Goal: Navigation & Orientation: Find specific page/section

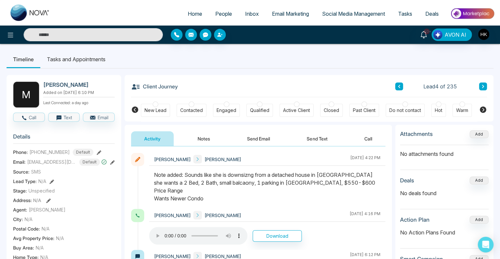
scroll to position [0, 143]
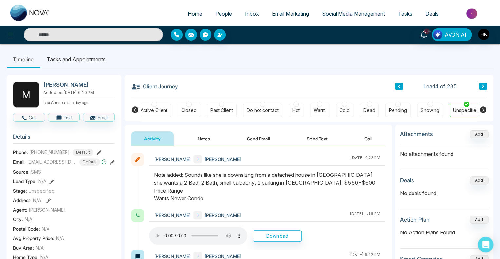
click at [135, 110] on icon at bounding box center [135, 110] width 7 height 7
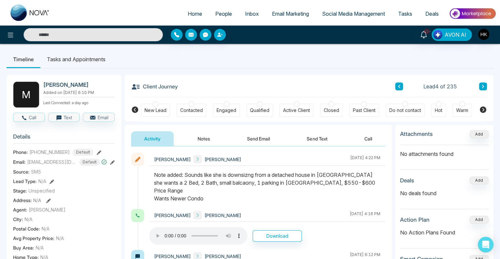
click at [226, 104] on div at bounding box center [227, 105] width 6 height 6
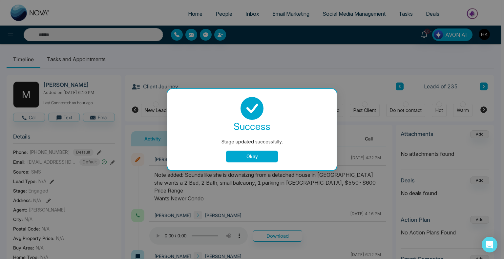
click at [250, 156] on button "Okay" at bounding box center [252, 157] width 52 height 12
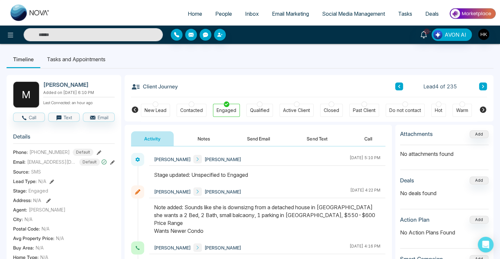
drag, startPoint x: 265, startPoint y: 69, endPoint x: 338, endPoint y: 72, distance: 73.8
click at [485, 85] on button at bounding box center [484, 87] width 8 height 8
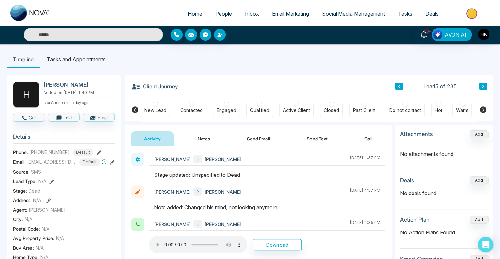
click at [215, 13] on span "People" at bounding box center [223, 13] width 17 height 7
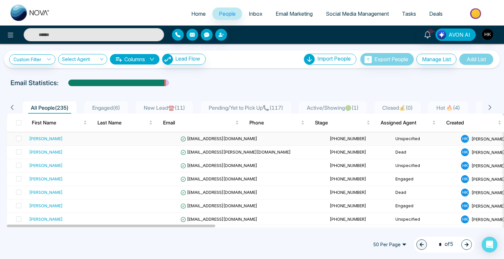
click at [61, 137] on div "[PERSON_NAME]" at bounding box center [45, 138] width 33 height 7
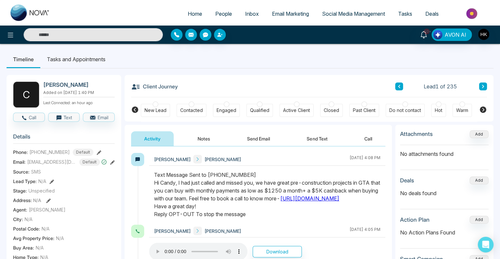
click at [404, 15] on span "Tasks" at bounding box center [405, 13] width 14 height 7
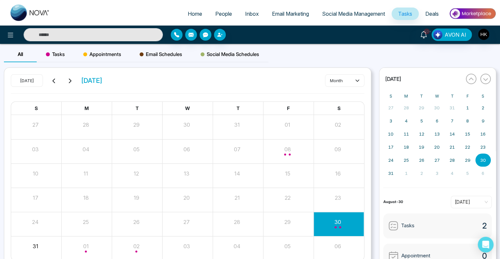
click at [407, 226] on span "Tasks" at bounding box center [407, 226] width 13 height 8
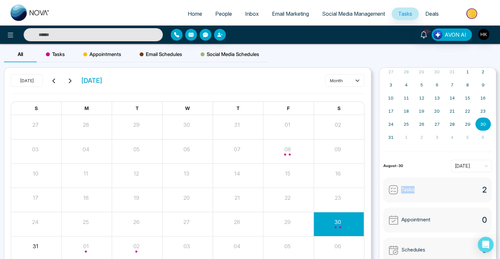
scroll to position [31, 0]
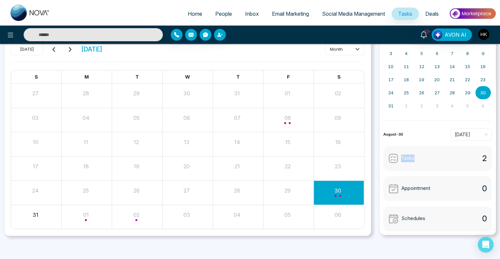
click at [391, 158] on img at bounding box center [394, 158] width 10 height 10
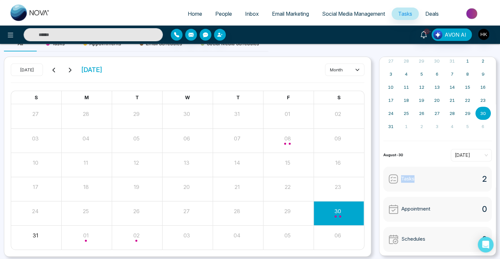
scroll to position [0, 0]
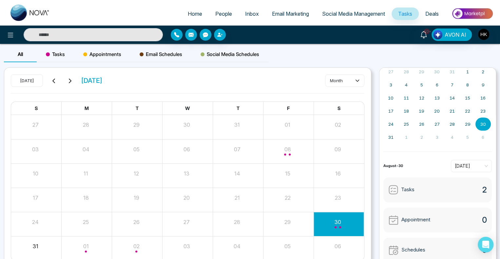
click at [482, 191] on span "2" at bounding box center [484, 190] width 5 height 12
click at [484, 123] on button "30" at bounding box center [483, 124] width 15 height 13
click at [484, 123] on abbr "30" at bounding box center [484, 124] width 6 height 5
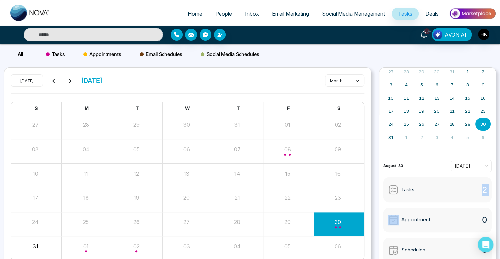
click at [484, 123] on abbr "30" at bounding box center [484, 124] width 6 height 5
click at [58, 56] on span "Tasks" at bounding box center [55, 55] width 19 height 8
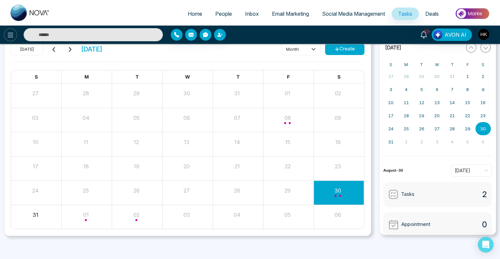
click at [9, 37] on icon at bounding box center [11, 35] width 8 height 8
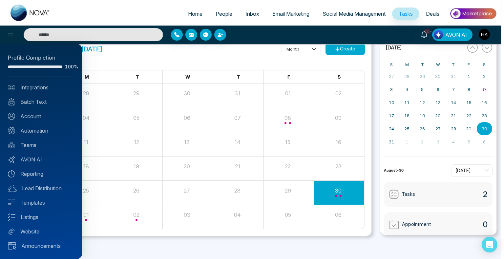
click at [11, 35] on div at bounding box center [252, 129] width 504 height 259
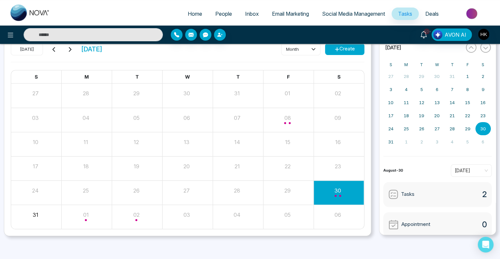
click at [192, 12] on span "Home" at bounding box center [195, 13] width 14 height 7
select select "*"
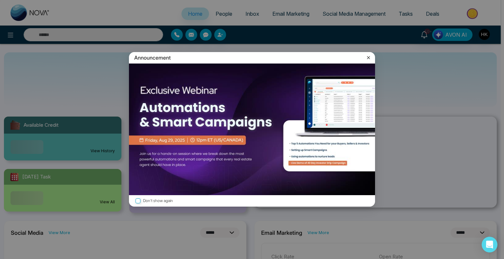
click at [218, 14] on div "Announcement Don't show again" at bounding box center [252, 129] width 504 height 259
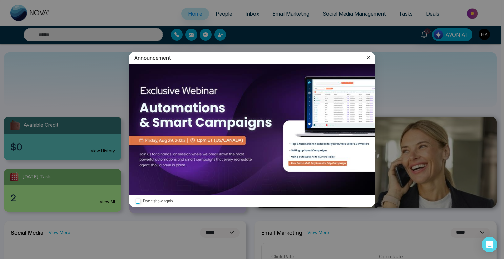
click at [368, 59] on icon at bounding box center [368, 57] width 7 height 7
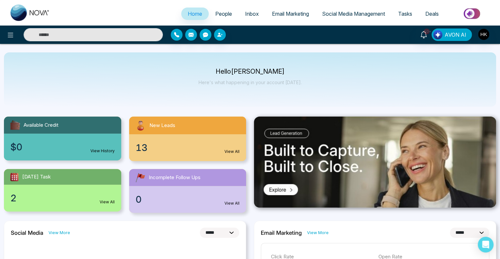
click at [243, 10] on link "Inbox" at bounding box center [252, 14] width 27 height 12
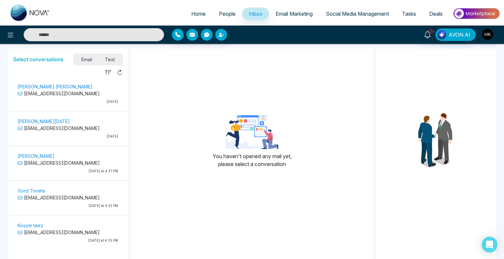
click at [64, 98] on div "[PERSON_NAME] [PERSON_NAME] [PERSON_NAME][EMAIL_ADDRESS][DOMAIN_NAME] [DATE]" at bounding box center [67, 95] width 107 height 25
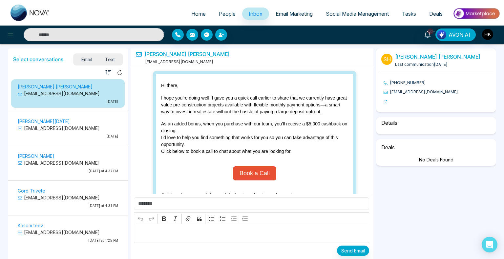
scroll to position [118, 0]
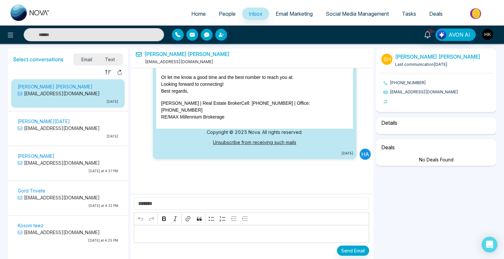
select select "****"
select select "**********"
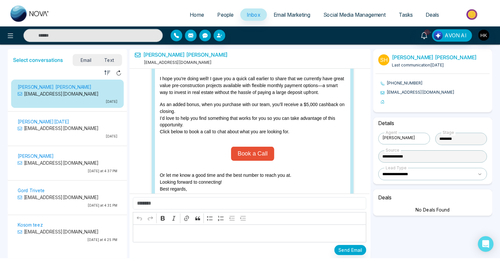
scroll to position [0, 0]
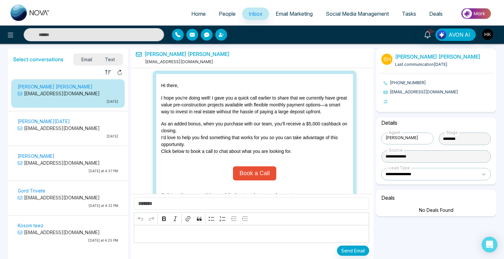
click at [285, 15] on span "Email Marketing" at bounding box center [294, 13] width 37 height 7
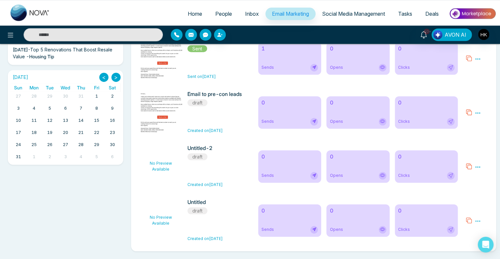
scroll to position [22, 0]
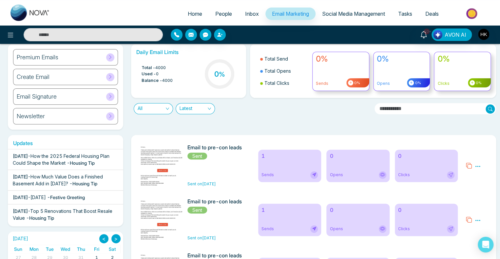
click at [72, 185] on span "How Much Value Does a Finished Basement Add in [DATE]?" at bounding box center [58, 180] width 90 height 12
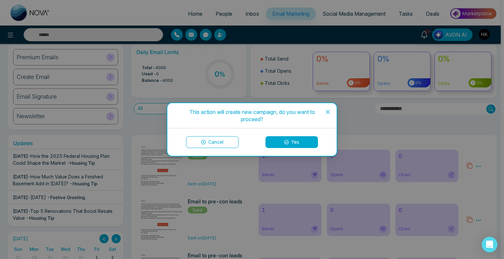
click at [328, 113] on icon "close" at bounding box center [327, 112] width 5 height 5
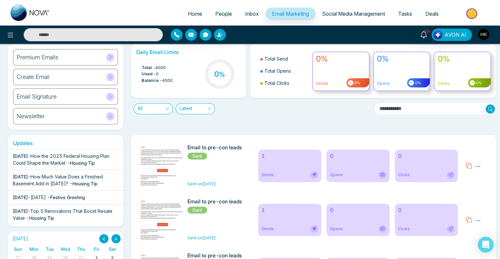
scroll to position [0, 0]
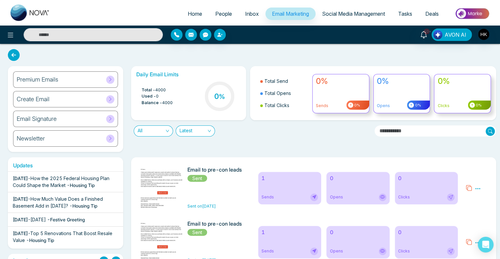
click at [337, 16] on span "Social Media Management" at bounding box center [353, 13] width 63 height 7
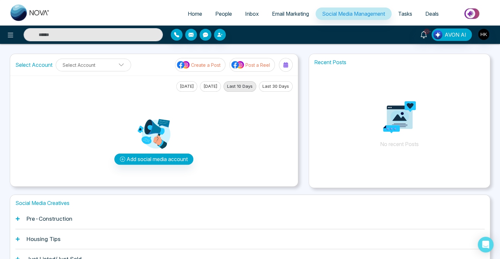
click at [18, 219] on icon at bounding box center [18, 219] width 4 height 4
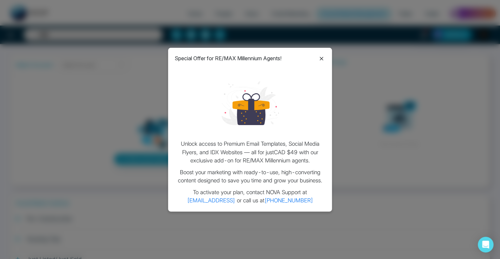
click at [322, 56] on icon at bounding box center [322, 59] width 8 height 8
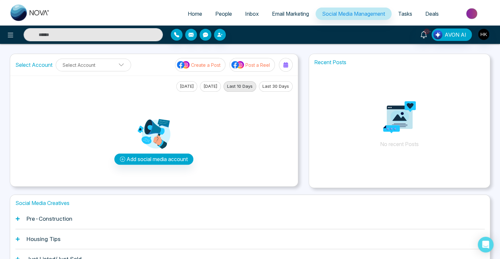
click at [209, 15] on link "People" at bounding box center [224, 14] width 30 height 12
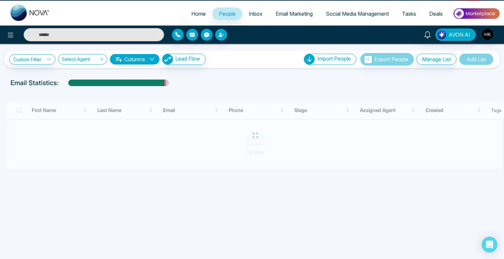
click at [191, 13] on span "Home" at bounding box center [198, 13] width 14 height 7
select select "*"
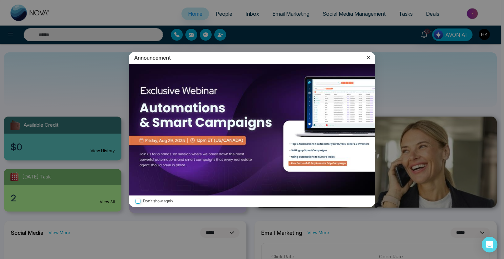
click at [370, 55] on icon at bounding box center [368, 57] width 7 height 7
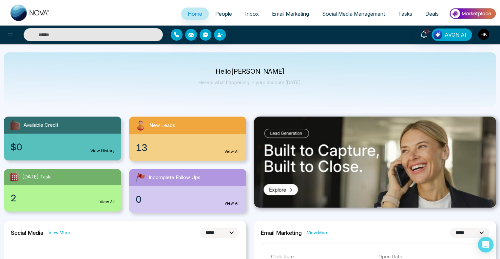
click at [246, 16] on span "Inbox" at bounding box center [252, 13] width 14 height 7
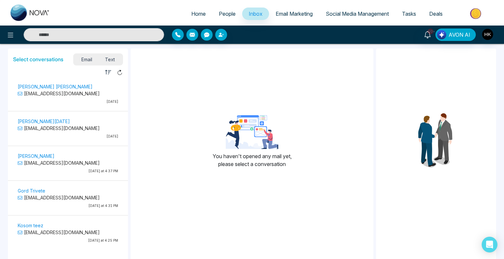
click at [408, 13] on span "Tasks" at bounding box center [409, 13] width 14 height 7
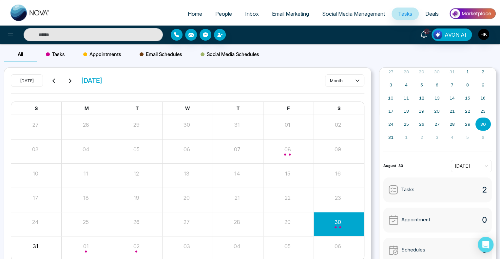
scroll to position [31, 0]
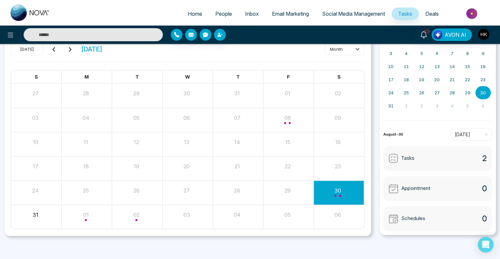
click at [397, 158] on img at bounding box center [394, 158] width 10 height 10
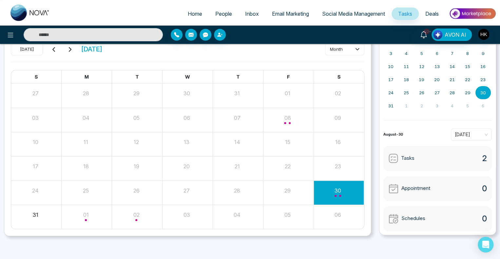
click at [397, 158] on img at bounding box center [394, 158] width 10 height 10
drag, startPoint x: 397, startPoint y: 158, endPoint x: 406, endPoint y: 157, distance: 8.9
click at [405, 157] on div "Tasks" at bounding box center [402, 158] width 26 height 10
drag, startPoint x: 456, startPoint y: 153, endPoint x: 460, endPoint y: 154, distance: 4.4
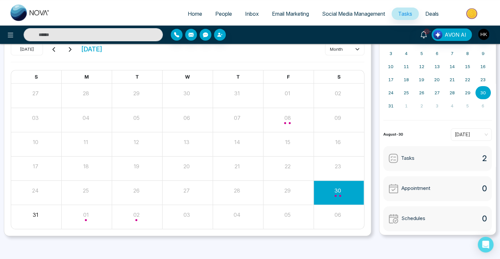
click at [457, 153] on div "Tasks 2" at bounding box center [438, 158] width 109 height 25
drag, startPoint x: 460, startPoint y: 154, endPoint x: 476, endPoint y: 155, distance: 15.5
click at [471, 155] on div "Tasks 2" at bounding box center [438, 158] width 109 height 25
drag, startPoint x: 478, startPoint y: 156, endPoint x: 487, endPoint y: 162, distance: 10.5
click at [487, 162] on div "Tasks 2" at bounding box center [438, 158] width 109 height 25
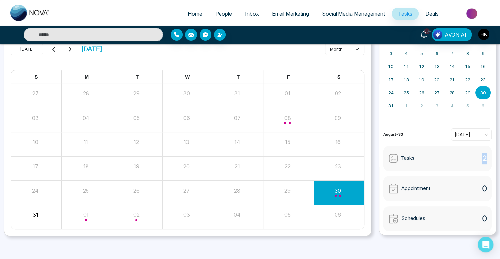
click at [487, 161] on div "Tasks 2" at bounding box center [438, 158] width 109 height 25
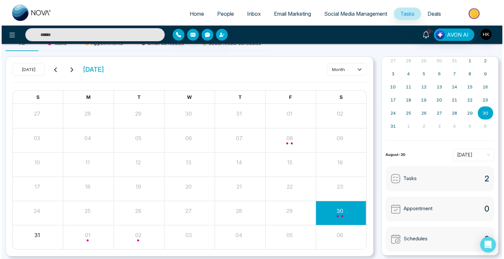
scroll to position [0, 0]
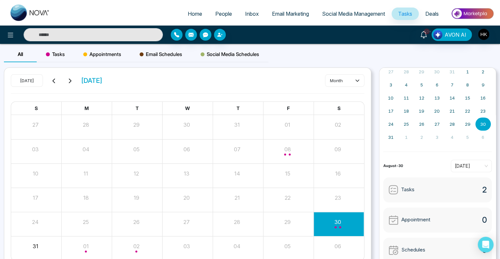
click at [194, 12] on span "Home" at bounding box center [195, 13] width 14 height 7
select select "*"
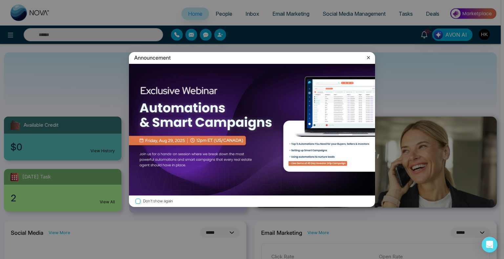
click at [368, 56] on icon at bounding box center [368, 57] width 7 height 7
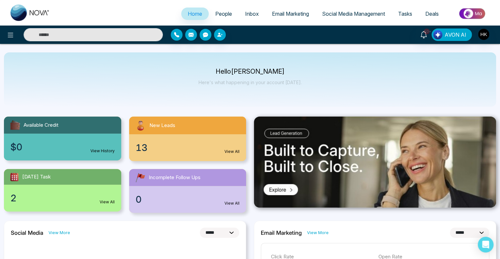
click at [189, 12] on span "Home" at bounding box center [195, 13] width 14 height 7
